Goal: Information Seeking & Learning: Learn about a topic

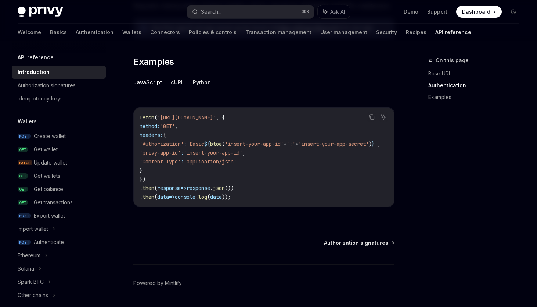
scroll to position [474, 0]
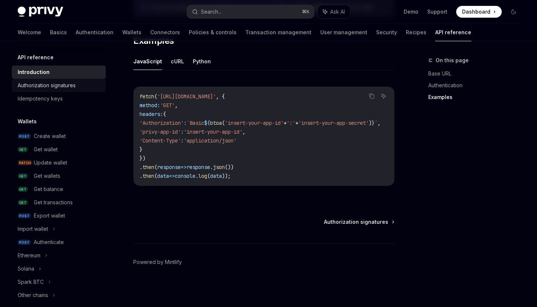
click at [72, 81] on div "Authorization signatures" at bounding box center [47, 85] width 58 height 9
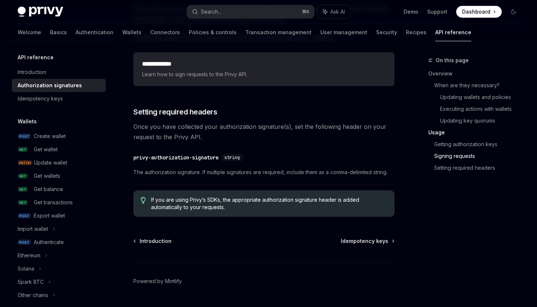
scroll to position [1215, 0]
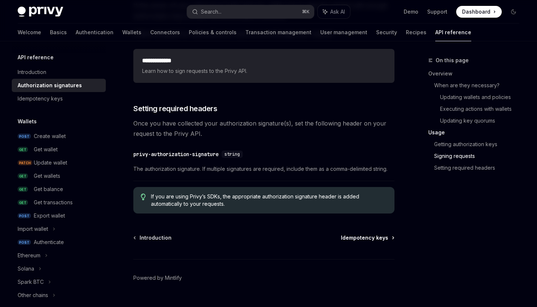
click at [365, 237] on span "Idempotency keys" at bounding box center [364, 237] width 47 height 7
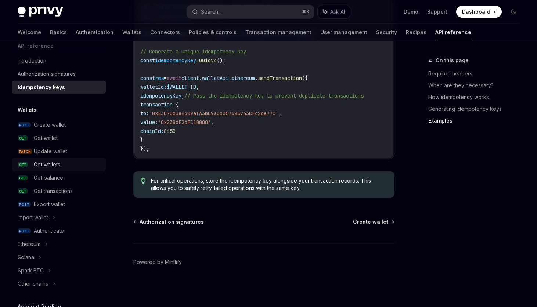
scroll to position [14, 0]
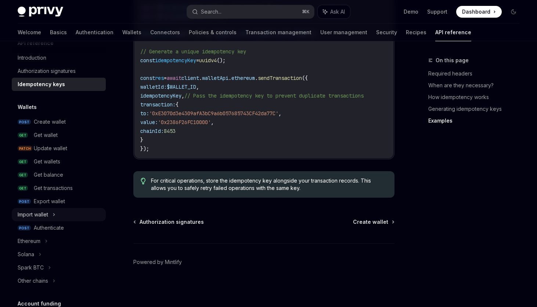
click at [51, 212] on div "Import wallet" at bounding box center [59, 214] width 94 height 13
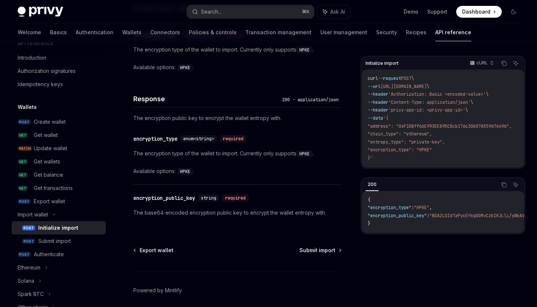
scroll to position [501, 0]
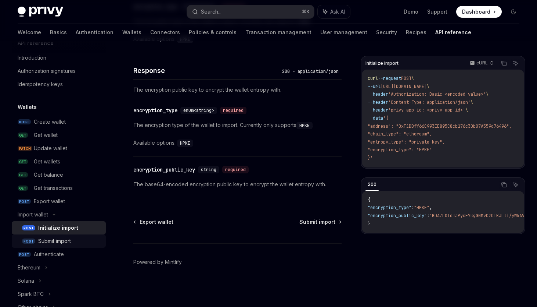
click at [72, 242] on div "Submit import" at bounding box center [69, 240] width 63 height 9
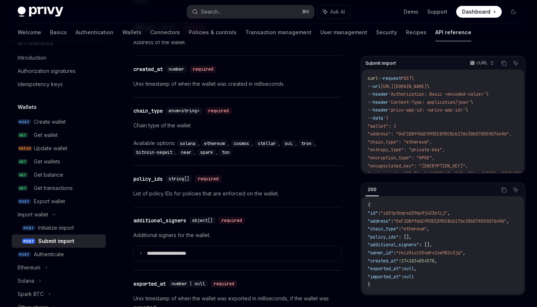
scroll to position [1001, 0]
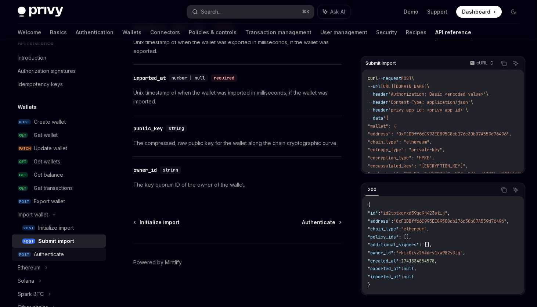
click at [50, 256] on div "Authenticate" at bounding box center [49, 254] width 30 height 9
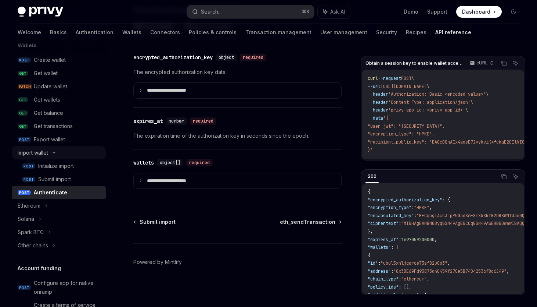
scroll to position [92, 0]
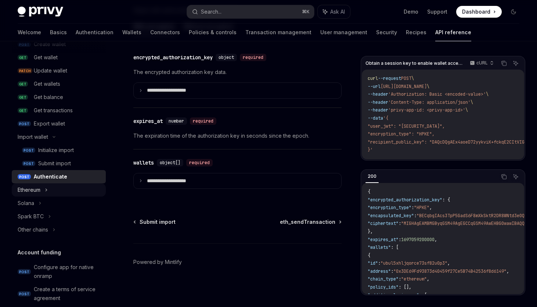
click at [42, 189] on div "Ethereum" at bounding box center [59, 189] width 94 height 13
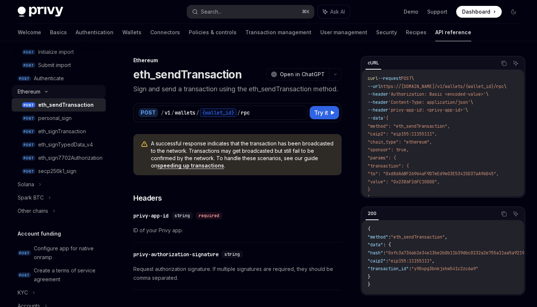
scroll to position [200, 0]
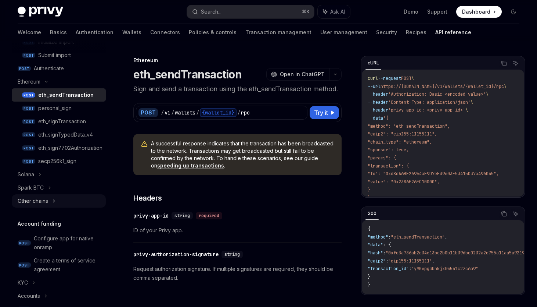
click at [48, 199] on div "Other chains" at bounding box center [33, 200] width 31 height 9
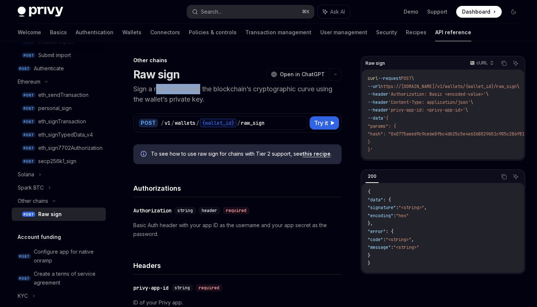
drag, startPoint x: 159, startPoint y: 90, endPoint x: 201, endPoint y: 94, distance: 42.0
click at [201, 94] on p "Sign a raw hash along the blockchain’s cryptographic curve using the wallet’s p…" at bounding box center [237, 94] width 208 height 21
click at [277, 90] on p "Sign a raw hash along the blockchain’s cryptographic curve using the wallet’s p…" at bounding box center [237, 94] width 208 height 21
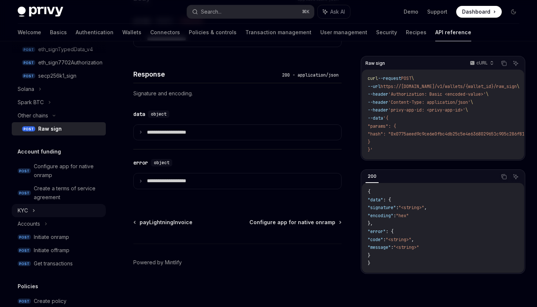
scroll to position [292, 0]
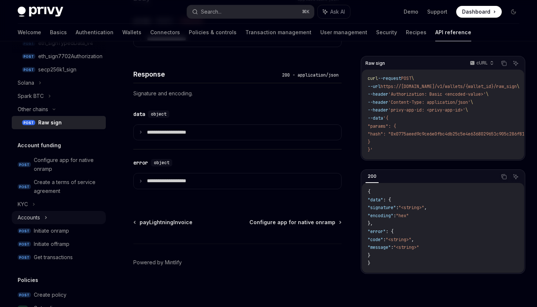
click at [44, 215] on div "Accounts" at bounding box center [59, 217] width 94 height 13
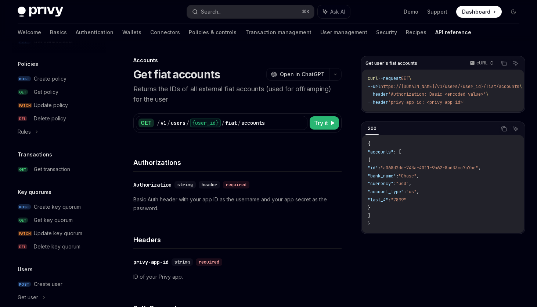
scroll to position [540, 0]
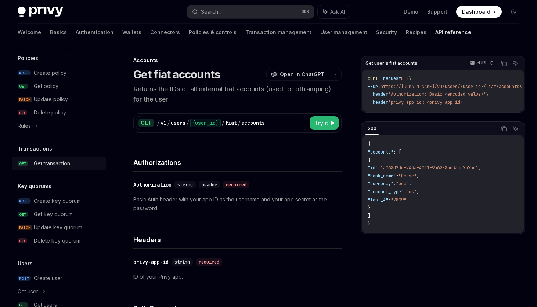
click at [63, 167] on div "Get transaction" at bounding box center [52, 163] width 36 height 9
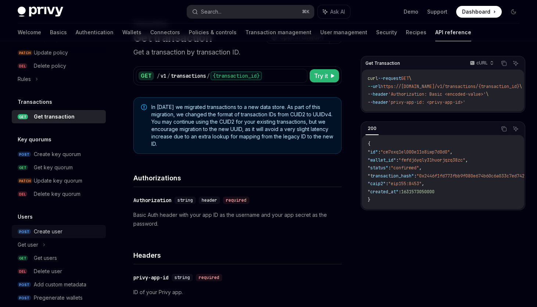
scroll to position [598, 0]
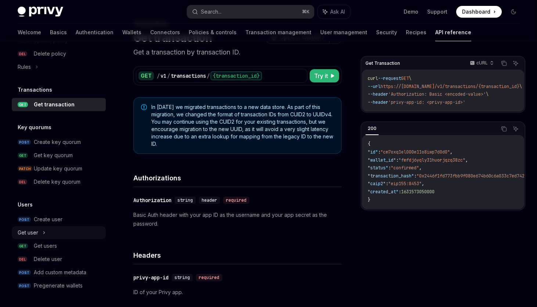
click at [53, 233] on div "Get user" at bounding box center [59, 232] width 94 height 13
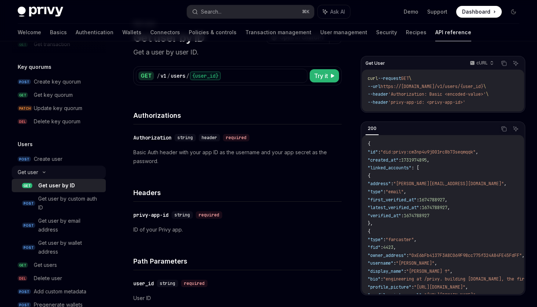
scroll to position [664, 0]
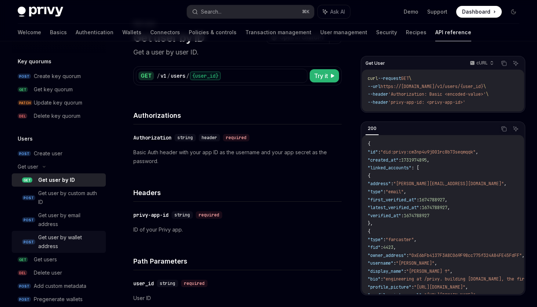
click at [65, 242] on div "Get user by wallet address" at bounding box center [69, 242] width 63 height 18
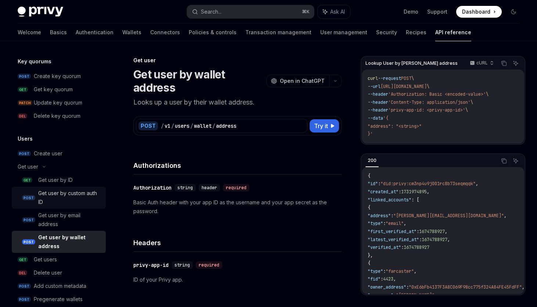
click at [74, 196] on div "Get user by custom auth ID" at bounding box center [69, 198] width 63 height 18
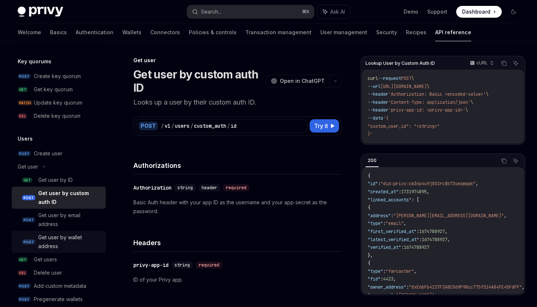
click at [73, 244] on div "Get user by wallet address" at bounding box center [69, 242] width 63 height 18
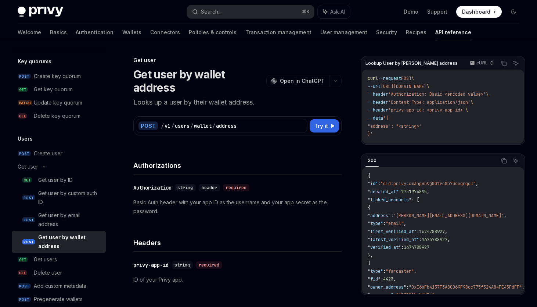
scroll to position [678, 0]
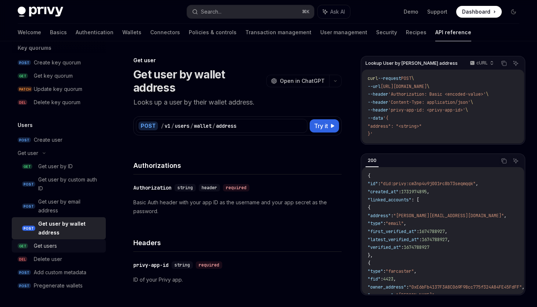
click at [69, 248] on div "Get users" at bounding box center [68, 245] width 68 height 9
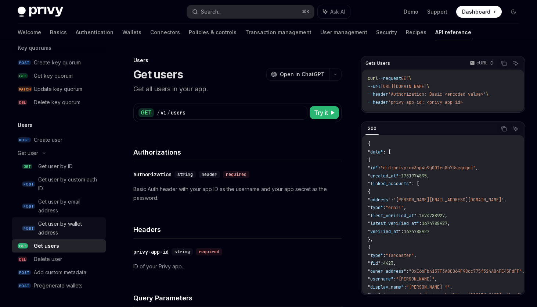
click at [70, 224] on div "Get user by wallet address" at bounding box center [69, 228] width 63 height 18
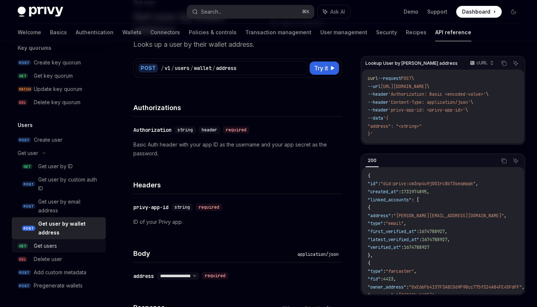
scroll to position [61, 0]
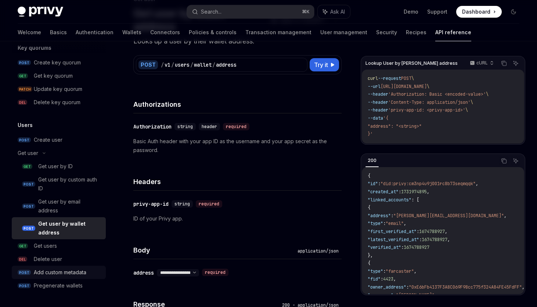
click at [68, 269] on div "Add custom metadata" at bounding box center [60, 272] width 53 height 9
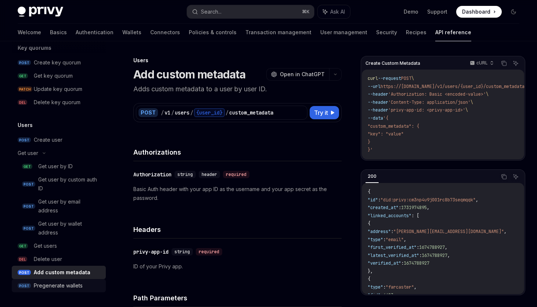
click at [74, 288] on div "Pregenerate wallets" at bounding box center [58, 285] width 49 height 9
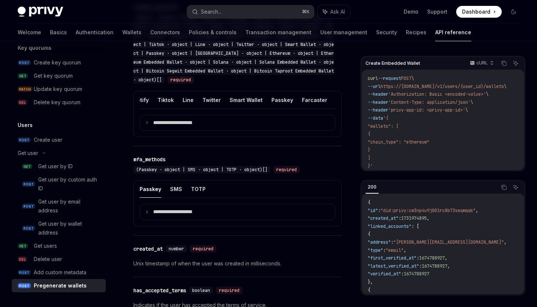
scroll to position [0, 357]
click at [154, 121] on p "**********" at bounding box center [178, 122] width 51 height 7
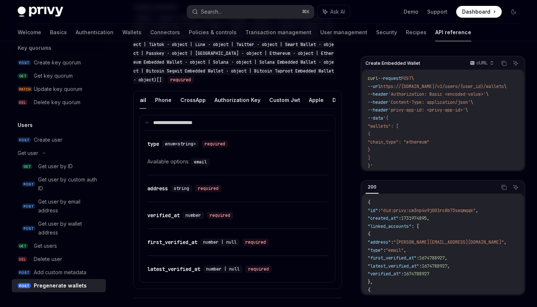
scroll to position [0, 0]
click at [200, 100] on button "CrossApp" at bounding box center [199, 99] width 25 height 17
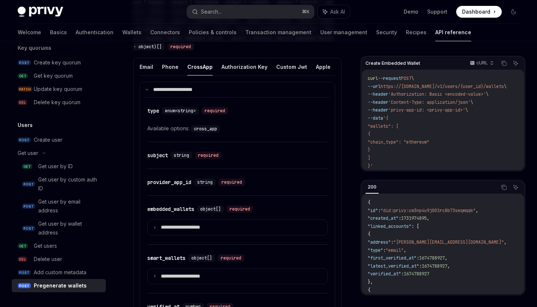
scroll to position [543, 0]
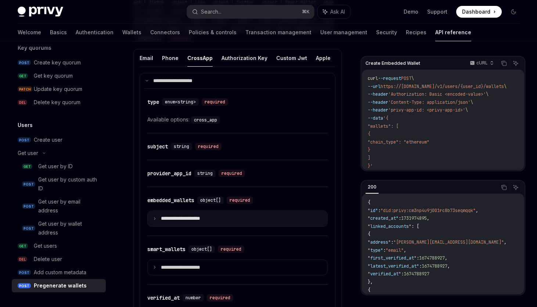
click at [181, 225] on summary "**********" at bounding box center [238, 218] width 180 height 15
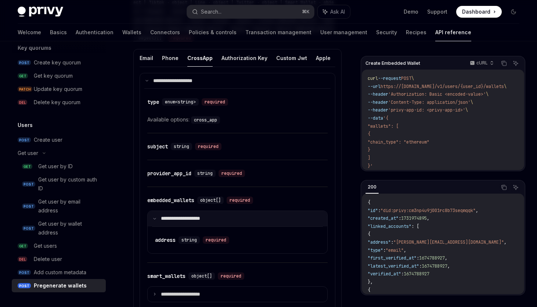
click at [188, 217] on p "**********" at bounding box center [185, 218] width 49 height 7
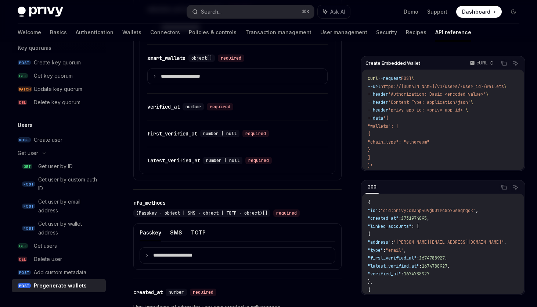
scroll to position [737, 0]
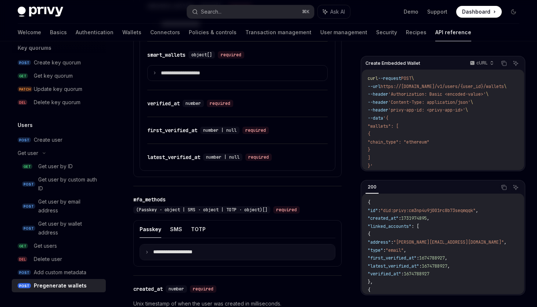
click at [179, 250] on p "**********" at bounding box center [178, 252] width 51 height 7
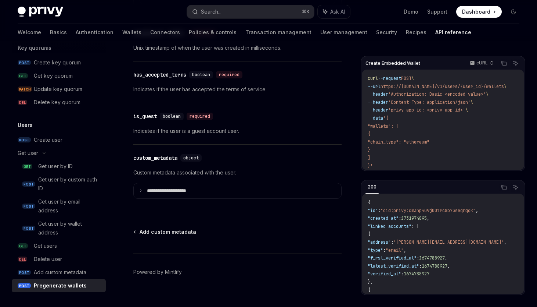
scroll to position [786, 0]
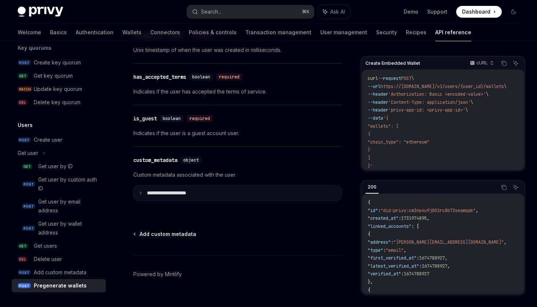
click at [167, 194] on p "**********" at bounding box center [172, 193] width 51 height 7
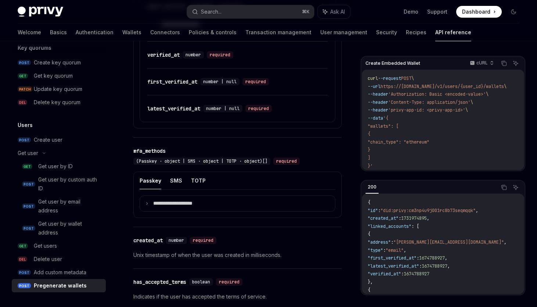
scroll to position [0, 0]
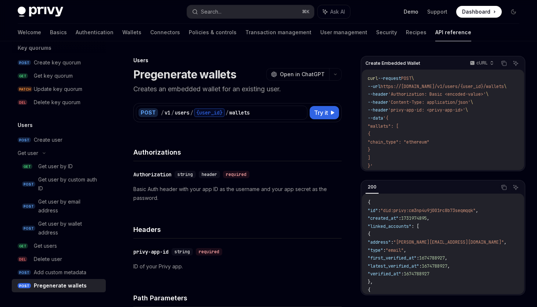
click at [414, 14] on link "Demo" at bounding box center [411, 11] width 15 height 7
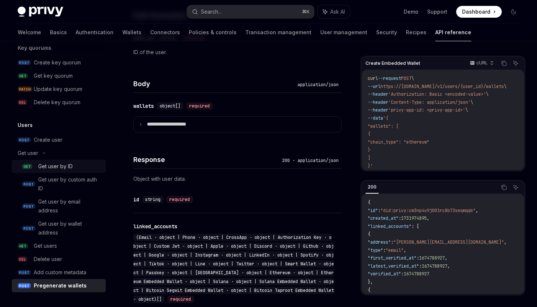
scroll to position [285, 0]
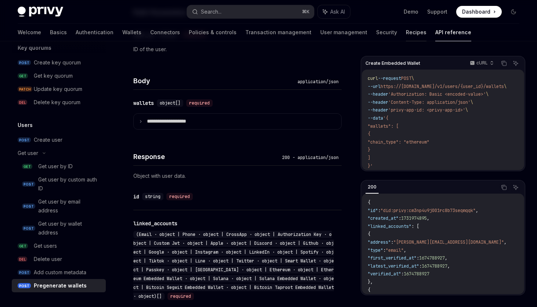
click at [406, 36] on link "Recipes" at bounding box center [416, 33] width 21 height 18
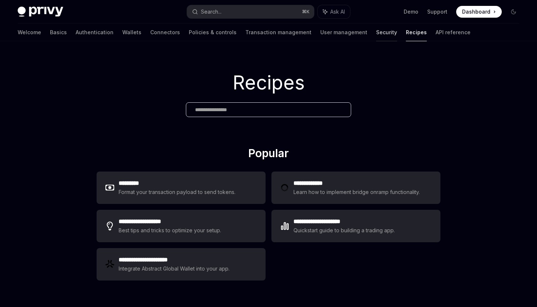
click at [376, 34] on link "Security" at bounding box center [386, 33] width 21 height 18
type textarea "*"
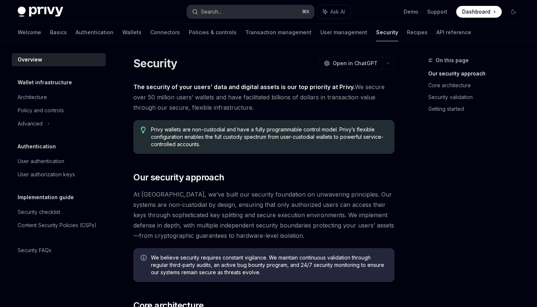
click at [221, 11] on div "Search..." at bounding box center [211, 11] width 21 height 9
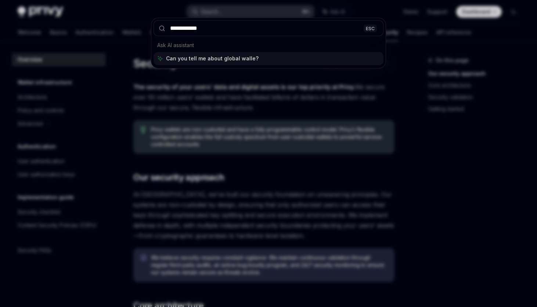
type input "**********"
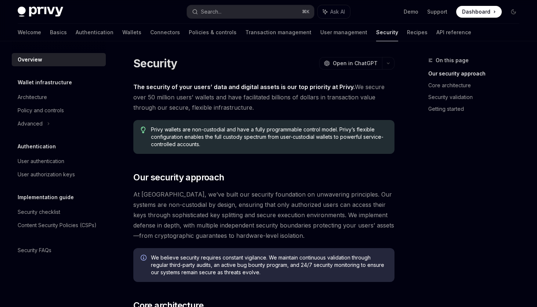
scroll to position [422, 0]
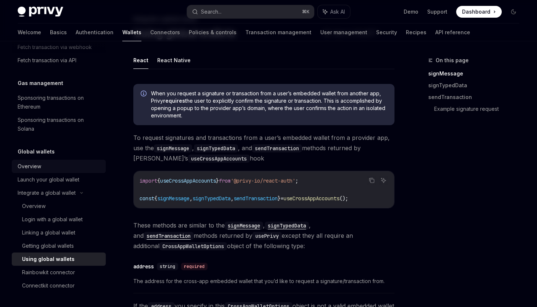
click at [54, 165] on div "Overview" at bounding box center [60, 166] width 84 height 9
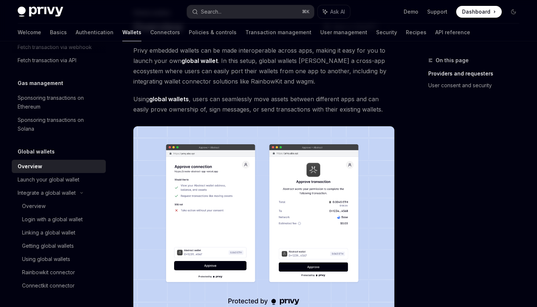
scroll to position [49, 0]
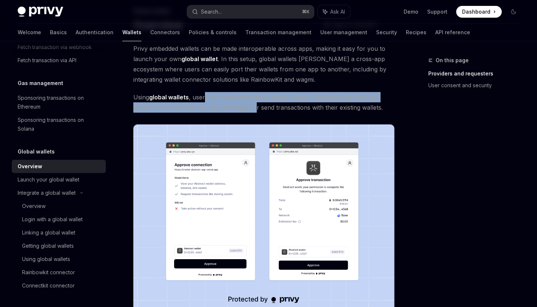
drag, startPoint x: 205, startPoint y: 97, endPoint x: 255, endPoint y: 106, distance: 51.1
click at [255, 106] on span "Using global wallets , users can seamlessly move assets between different apps …" at bounding box center [263, 102] width 261 height 21
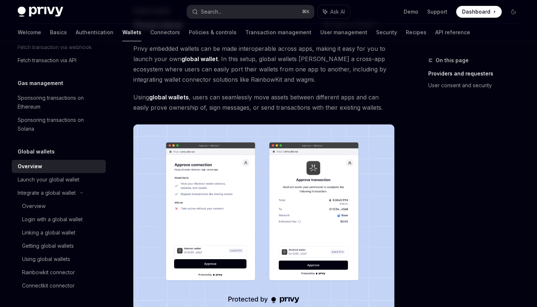
click at [374, 107] on span "Using global wallets , users can seamlessly move assets between different apps …" at bounding box center [263, 102] width 261 height 21
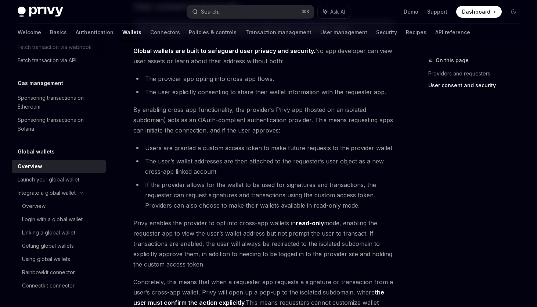
scroll to position [495, 0]
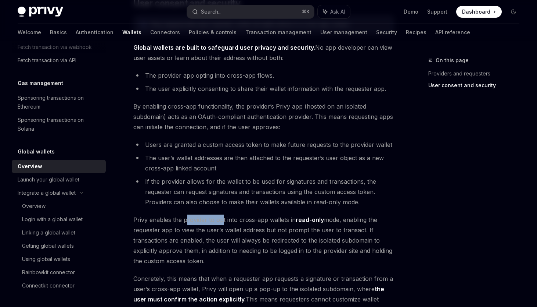
drag, startPoint x: 187, startPoint y: 218, endPoint x: 223, endPoint y: 224, distance: 36.4
click at [222, 224] on span "Privy enables the provider to opt into cross-app wallets in read-only mode, ena…" at bounding box center [263, 239] width 261 height 51
click at [280, 233] on span "Privy enables the provider to opt into cross-app wallets in read-only mode, ena…" at bounding box center [263, 239] width 261 height 51
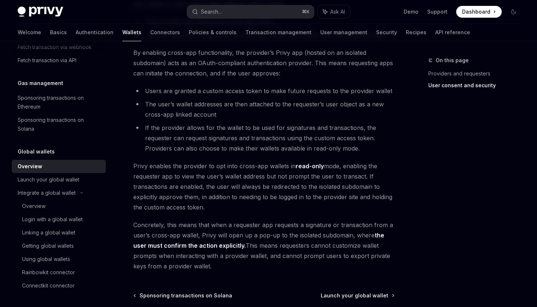
scroll to position [551, 0]
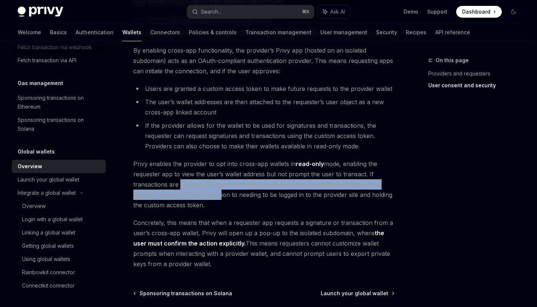
drag, startPoint x: 178, startPoint y: 185, endPoint x: 219, endPoint y: 190, distance: 41.2
click at [219, 190] on span "Privy enables the provider to opt into cross-app wallets in read-only mode, ena…" at bounding box center [263, 183] width 261 height 51
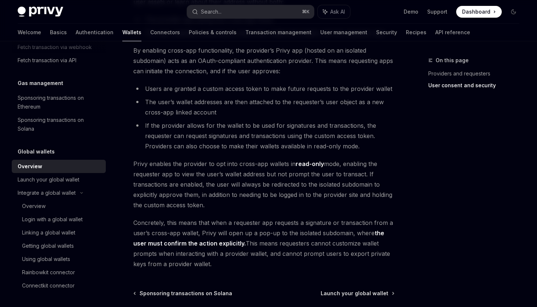
click at [298, 189] on span "Privy enables the provider to opt into cross-app wallets in read-only mode, ena…" at bounding box center [263, 183] width 261 height 51
drag, startPoint x: 190, startPoint y: 190, endPoint x: 217, endPoint y: 193, distance: 26.2
click at [217, 193] on span "Privy enables the provider to opt into cross-app wallets in read-only mode, ena…" at bounding box center [263, 183] width 261 height 51
click at [321, 198] on span "Privy enables the provider to opt into cross-app wallets in read-only mode, ena…" at bounding box center [263, 183] width 261 height 51
drag, startPoint x: 265, startPoint y: 189, endPoint x: 303, endPoint y: 200, distance: 40.0
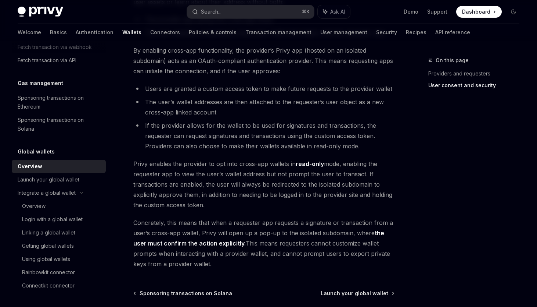
click at [303, 200] on span "Privy enables the provider to opt into cross-app wallets in read-only mode, ena…" at bounding box center [263, 183] width 261 height 51
click at [295, 196] on span "Privy enables the provider to opt into cross-app wallets in read-only mode, ena…" at bounding box center [263, 183] width 261 height 51
drag, startPoint x: 150, startPoint y: 203, endPoint x: 178, endPoint y: 206, distance: 28.9
click at [178, 206] on span "Privy enables the provider to opt into cross-app wallets in read-only mode, ena…" at bounding box center [263, 183] width 261 height 51
click at [296, 189] on span "Privy enables the provider to opt into cross-app wallets in read-only mode, ena…" at bounding box center [263, 183] width 261 height 51
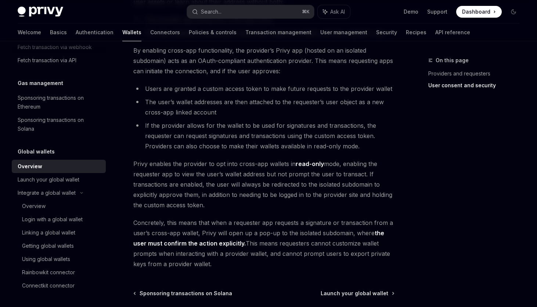
click at [237, 197] on span "Privy enables the provider to opt into cross-app wallets in read-only mode, ena…" at bounding box center [263, 183] width 261 height 51
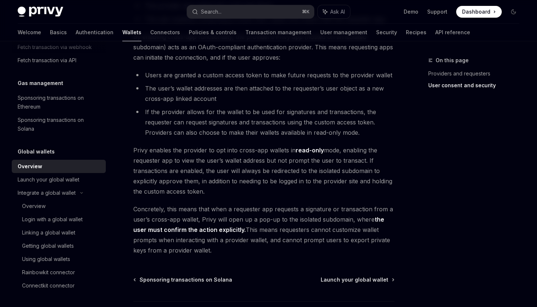
scroll to position [586, 0]
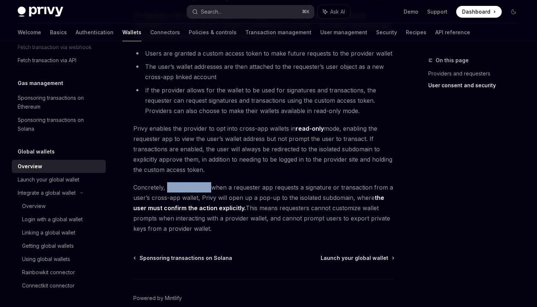
drag, startPoint x: 166, startPoint y: 186, endPoint x: 212, endPoint y: 190, distance: 45.8
click at [212, 190] on span "Concretely, this means that when a requester app requests a signature or transa…" at bounding box center [263, 207] width 261 height 51
click at [254, 183] on span "Concretely, this means that when a requester app requests a signature or transa…" at bounding box center [263, 207] width 261 height 51
drag, startPoint x: 234, startPoint y: 184, endPoint x: 273, endPoint y: 187, distance: 38.7
click at [273, 187] on span "Concretely, this means that when a requester app requests a signature or transa…" at bounding box center [263, 207] width 261 height 51
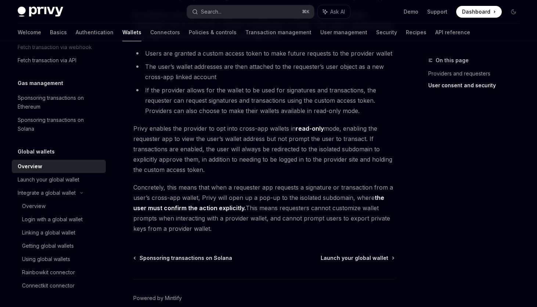
click at [426, 184] on div "On this page Providers and requesters User consent and security" at bounding box center [470, 181] width 112 height 251
drag, startPoint x: 283, startPoint y: 185, endPoint x: 317, endPoint y: 187, distance: 34.2
click at [317, 187] on span "Concretely, this means that when a requester app requests a signature or transa…" at bounding box center [263, 207] width 261 height 51
click at [436, 187] on div "On this page Providers and requesters User consent and security" at bounding box center [470, 181] width 112 height 251
drag, startPoint x: 306, startPoint y: 188, endPoint x: 337, endPoint y: 190, distance: 31.3
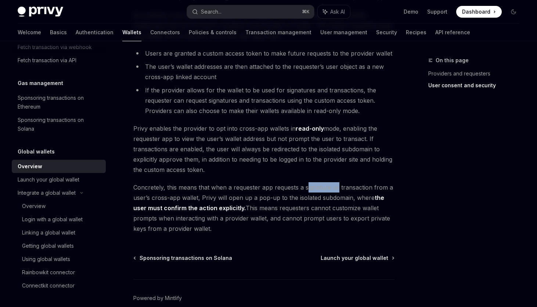
click at [337, 190] on span "Concretely, this means that when a requester app requests a signature or transa…" at bounding box center [263, 207] width 261 height 51
click at [155, 189] on span "Concretely, this means that when a requester app requests a signature or transa…" at bounding box center [263, 207] width 261 height 51
drag, startPoint x: 208, startPoint y: 194, endPoint x: 249, endPoint y: 197, distance: 40.2
click at [249, 197] on span "Concretely, this means that when a requester app requests a signature or transa…" at bounding box center [263, 207] width 261 height 51
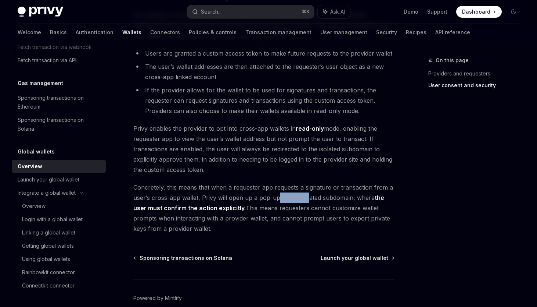
drag, startPoint x: 278, startPoint y: 197, endPoint x: 308, endPoint y: 199, distance: 29.5
click at [308, 199] on span "Concretely, this means that when a requester app requests a signature or transa…" at bounding box center [263, 207] width 261 height 51
click at [186, 189] on span "Concretely, this means that when a requester app requests a signature or transa…" at bounding box center [263, 207] width 261 height 51
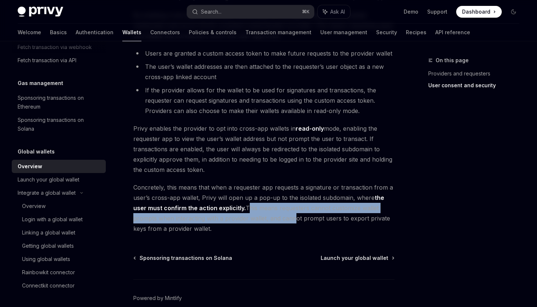
drag, startPoint x: 247, startPoint y: 207, endPoint x: 289, endPoint y: 215, distance: 43.0
click at [289, 215] on span "Concretely, this means that when a requester app requests a signature or transa…" at bounding box center [263, 207] width 261 height 51
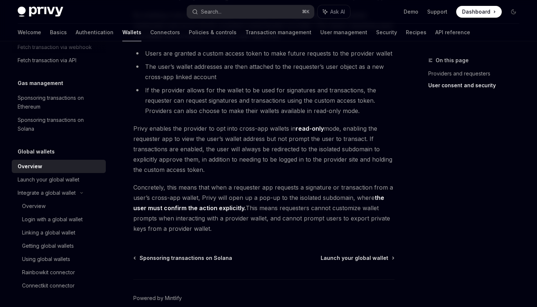
click at [221, 232] on span "Concretely, this means that when a requester app requests a signature or transa…" at bounding box center [263, 207] width 261 height 51
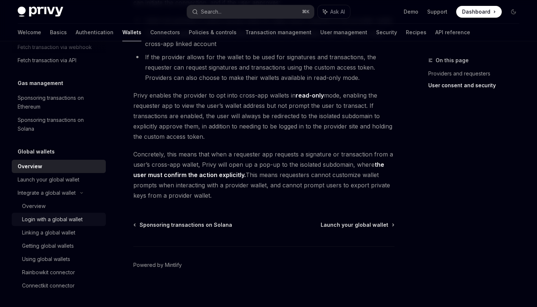
scroll to position [622, 0]
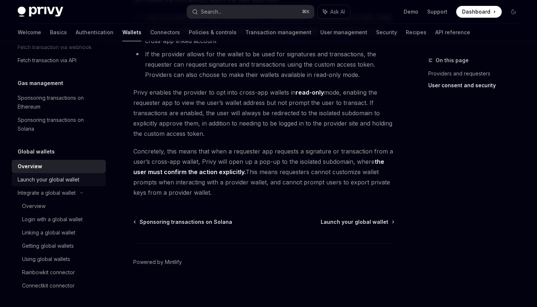
click at [44, 179] on div "Launch your global wallet" at bounding box center [49, 179] width 62 height 9
type textarea "*"
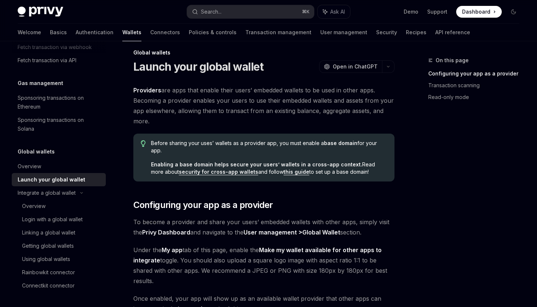
scroll to position [8, 0]
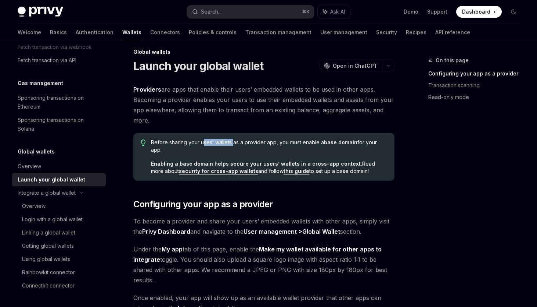
drag, startPoint x: 202, startPoint y: 144, endPoint x: 234, endPoint y: 139, distance: 32.5
click at [234, 139] on span "Before sharing your uses’ wallets as a provider app, you must enable a base dom…" at bounding box center [269, 146] width 236 height 15
drag, startPoint x: 212, startPoint y: 162, endPoint x: 257, endPoint y: 163, distance: 44.5
click at [257, 163] on strong "Enabling a base domain helps secure your users’ wallets in a cross-app context." at bounding box center [256, 163] width 211 height 6
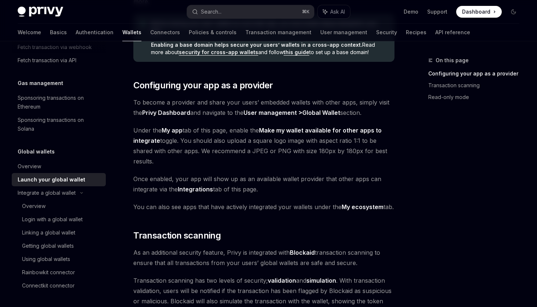
scroll to position [130, 0]
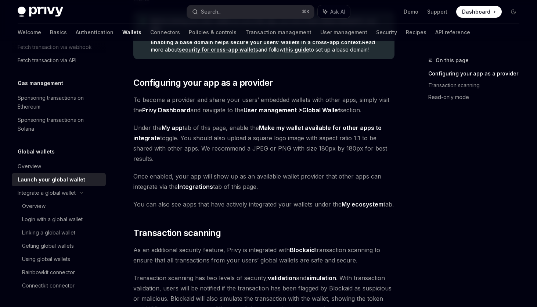
click at [322, 109] on link "Global Wallet" at bounding box center [322, 110] width 38 height 8
